Goal: Information Seeking & Learning: Learn about a topic

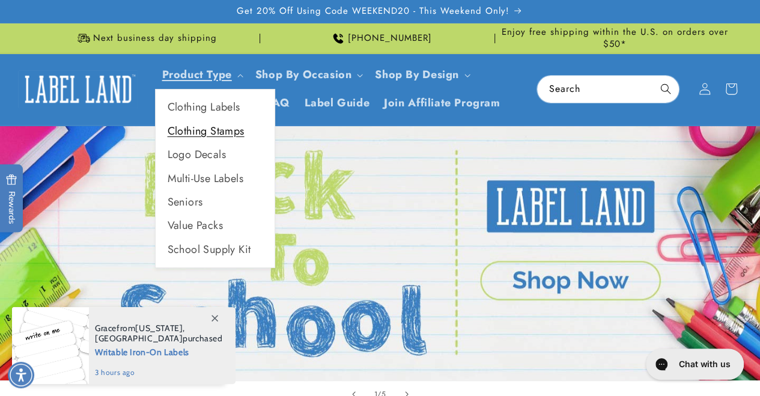
click at [219, 127] on link "Clothing Stamps" at bounding box center [215, 130] width 119 height 23
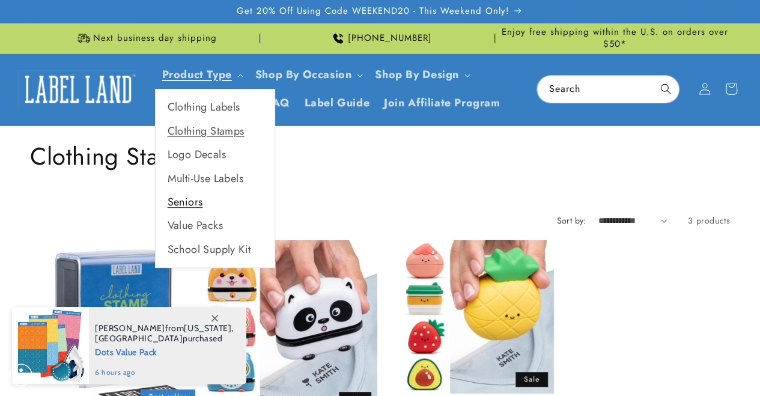
click at [197, 204] on link "Seniors" at bounding box center [215, 201] width 119 height 23
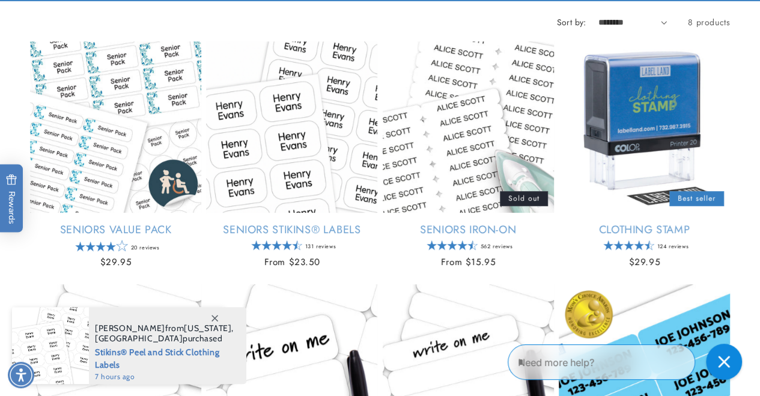
scroll to position [185, 0]
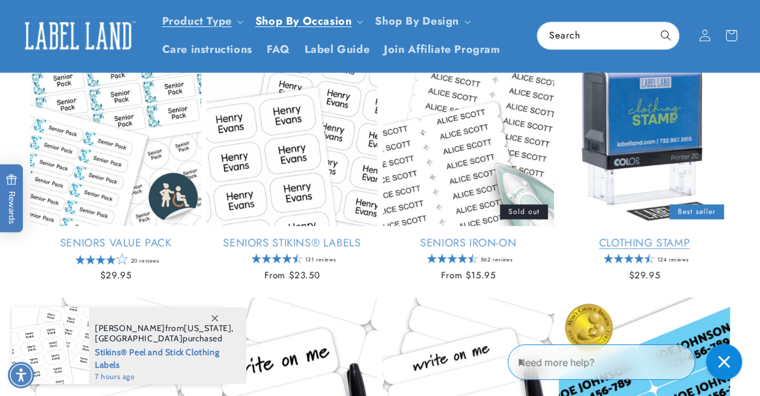
click at [658, 243] on link "Clothing Stamp" at bounding box center [643, 243] width 171 height 14
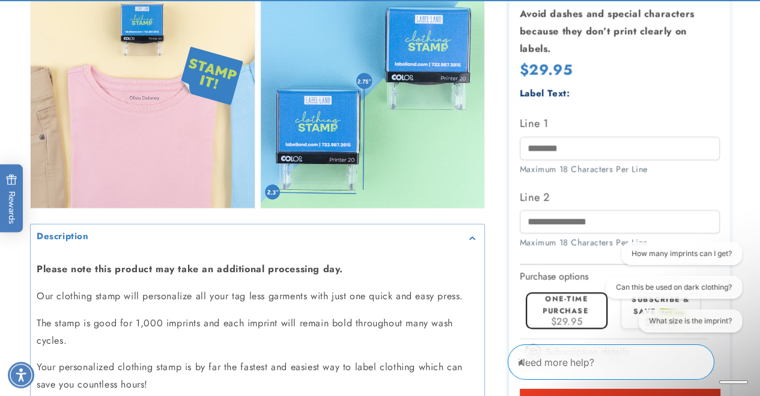
scroll to position [964, 0]
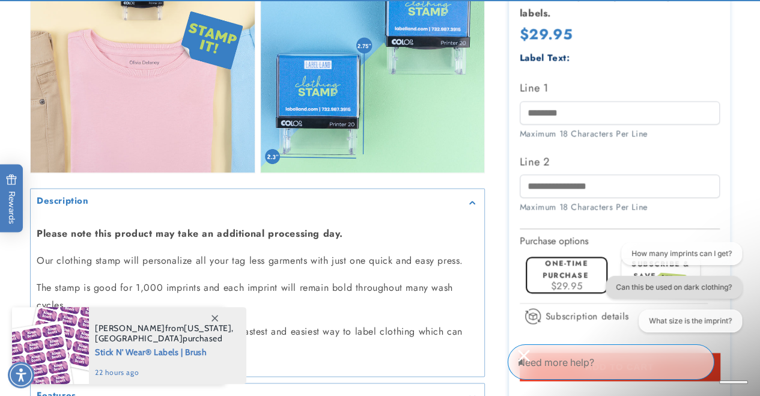
click at [677, 286] on button "Can this be used on dark clothing?" at bounding box center [673, 287] width 136 height 23
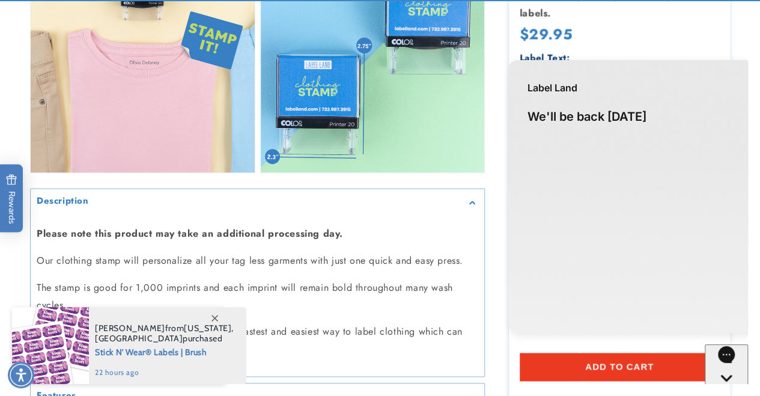
scroll to position [0, 0]
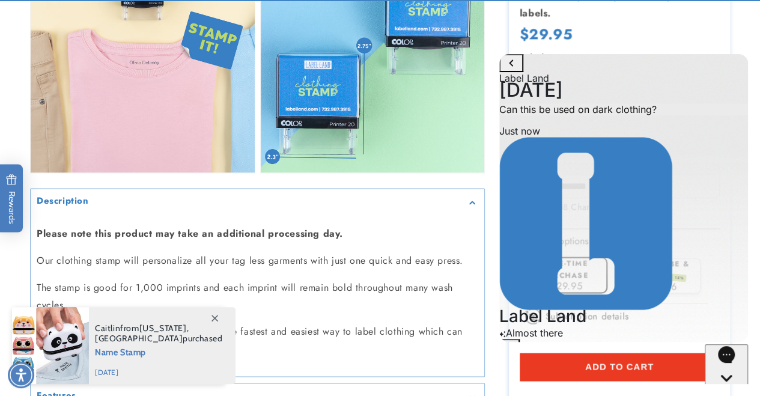
click at [215, 319] on icon at bounding box center [214, 318] width 7 height 7
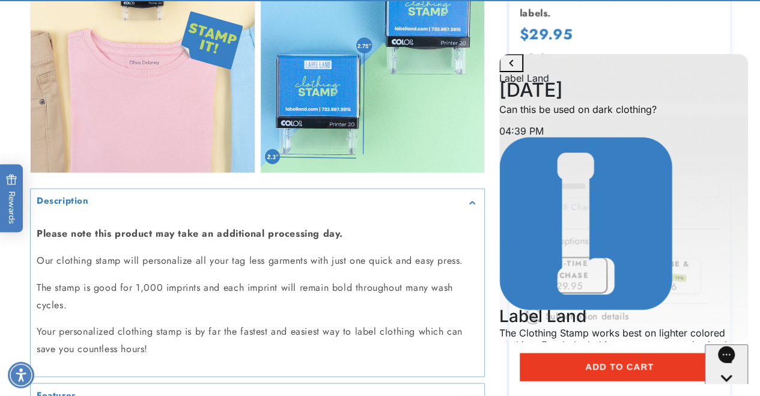
drag, startPoint x: 734, startPoint y: 139, endPoint x: 1184, endPoint y: 71, distance: 454.2
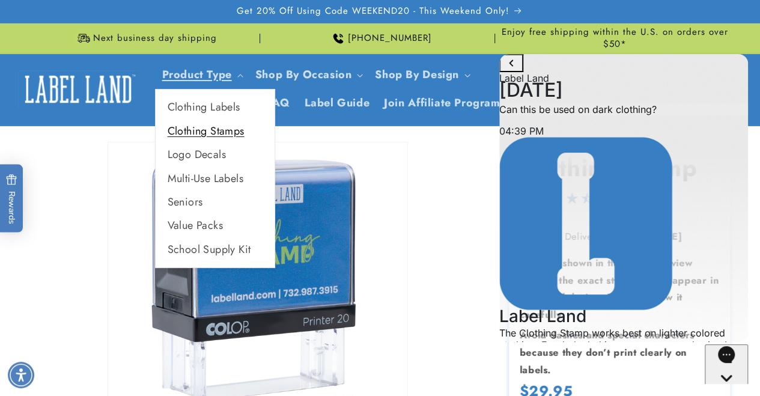
click at [211, 133] on link "Clothing Stamps" at bounding box center [215, 130] width 119 height 23
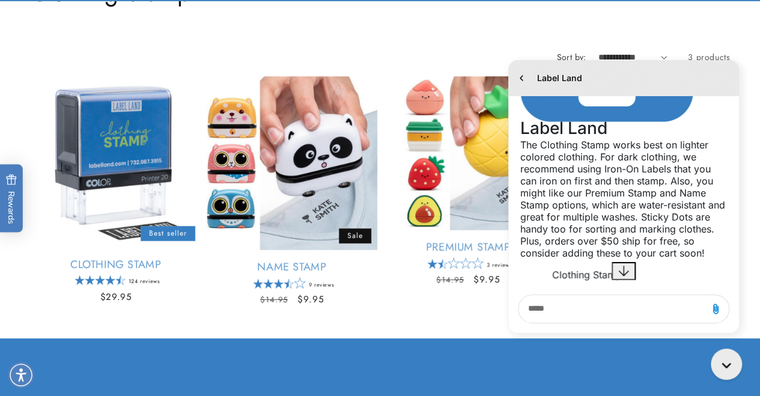
scroll to position [348, 0]
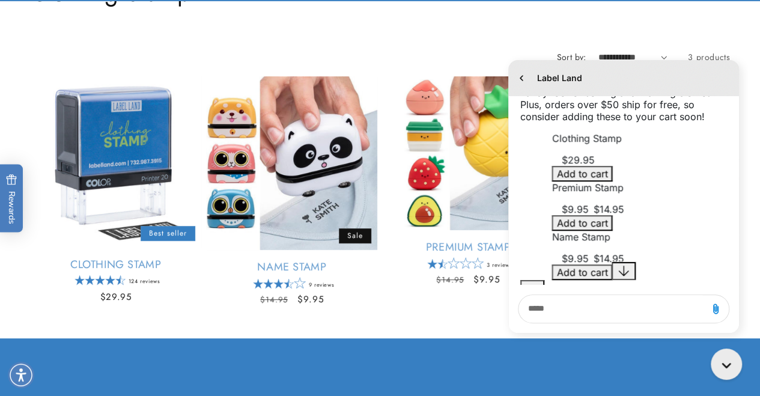
click at [456, 57] on form "**********" at bounding box center [380, 57] width 700 height 13
click at [518, 77] on icon "go to home page" at bounding box center [521, 78] width 12 height 14
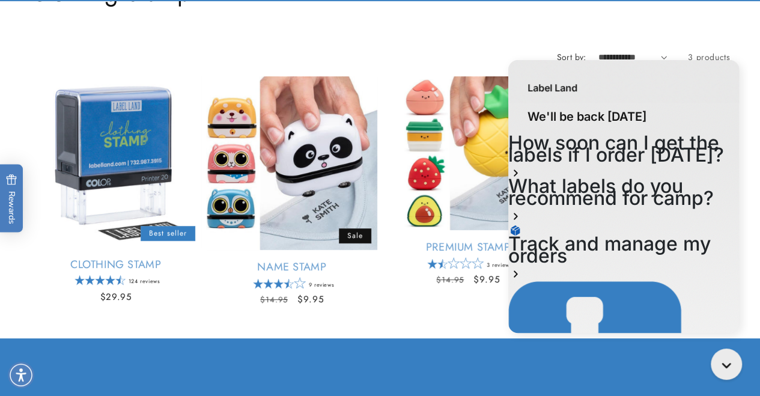
click at [478, 328] on body "Skip to main content Enable accessibility for low vision Open the accessibility…" at bounding box center [380, 325] width 760 height 976
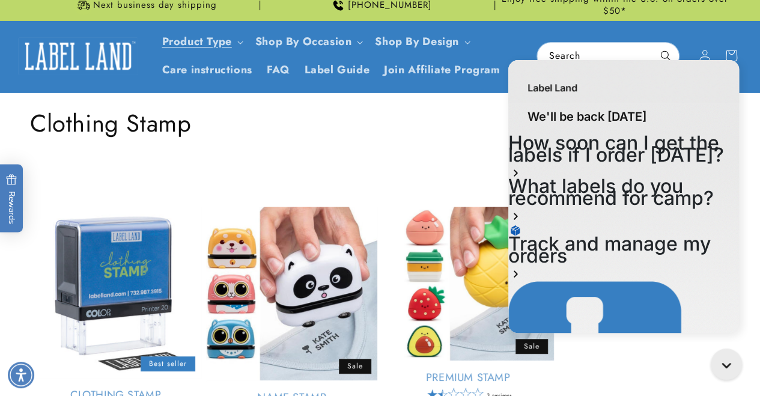
scroll to position [0, 0]
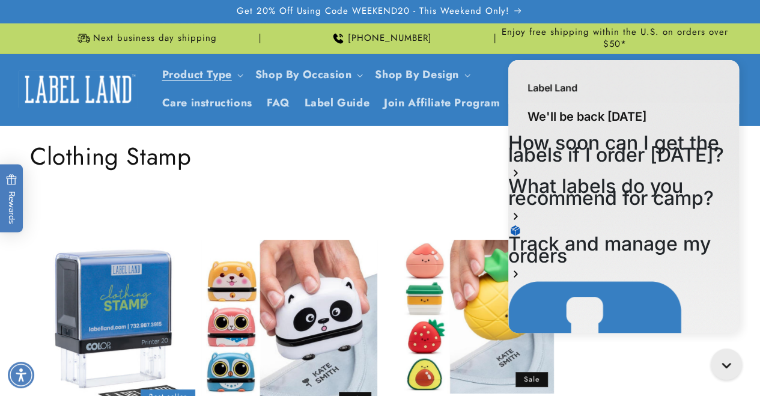
drag, startPoint x: 765, startPoint y: 190, endPoint x: 239, endPoint y: 34, distance: 548.7
click at [279, 107] on span "FAQ" at bounding box center [278, 103] width 23 height 14
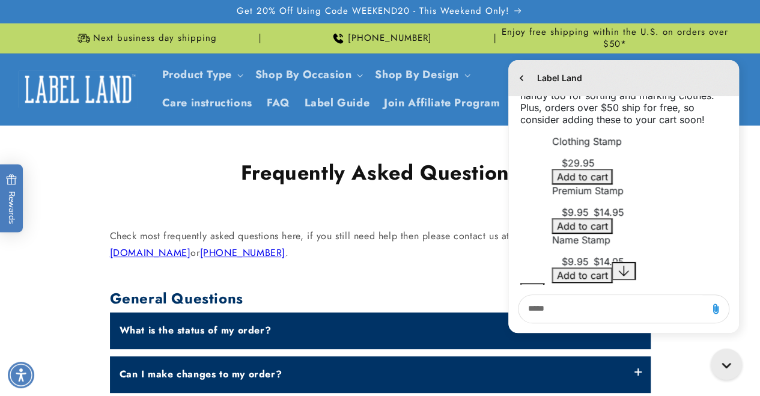
scroll to position [348, 0]
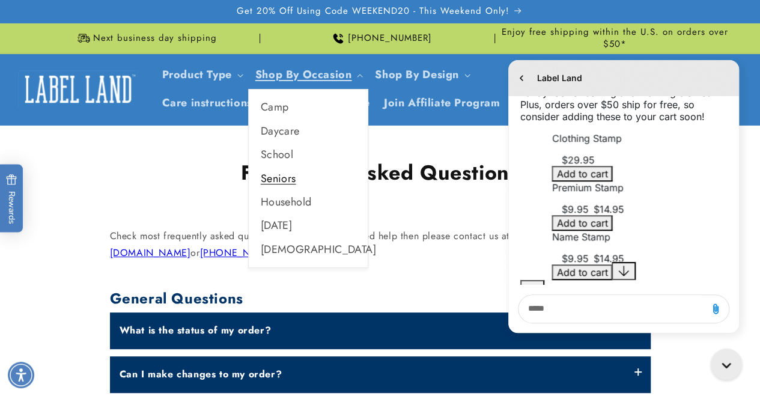
click at [280, 178] on link "Seniors" at bounding box center [308, 178] width 119 height 23
